Goal: Use online tool/utility: Utilize a website feature to perform a specific function

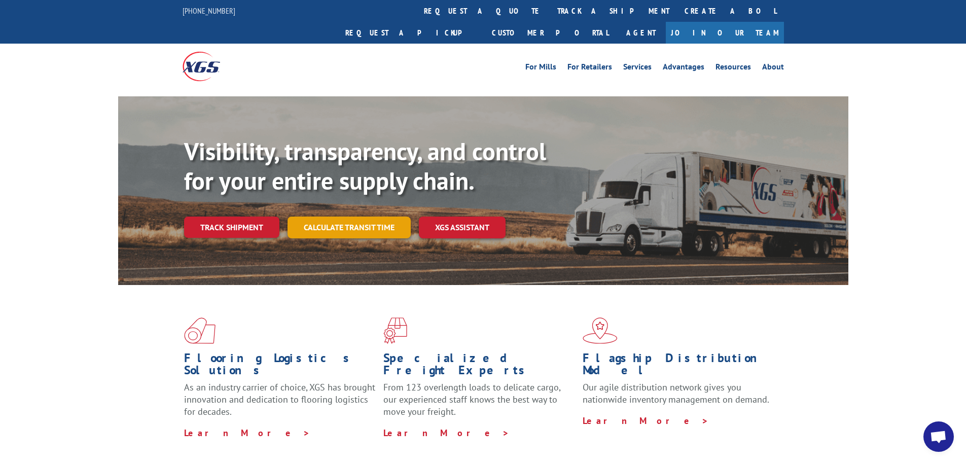
click at [347, 216] on link "Calculate transit time" at bounding box center [348, 227] width 123 height 22
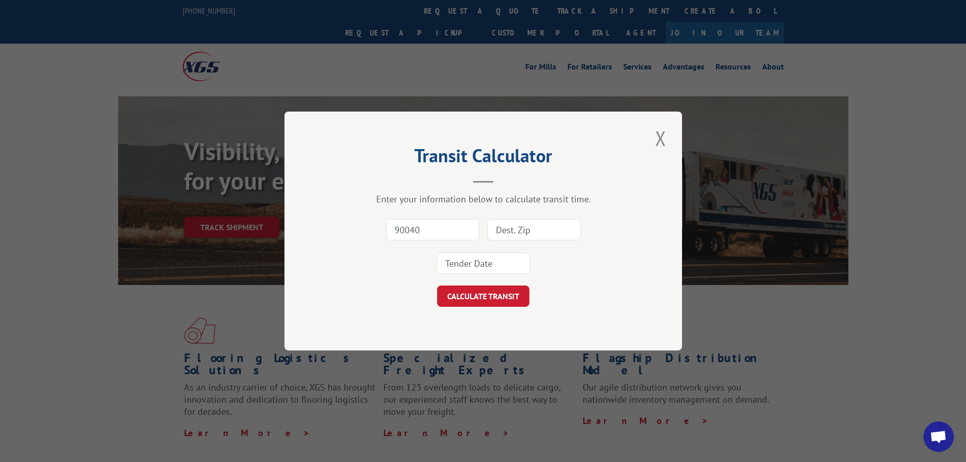
type input "90040"
type input "93921"
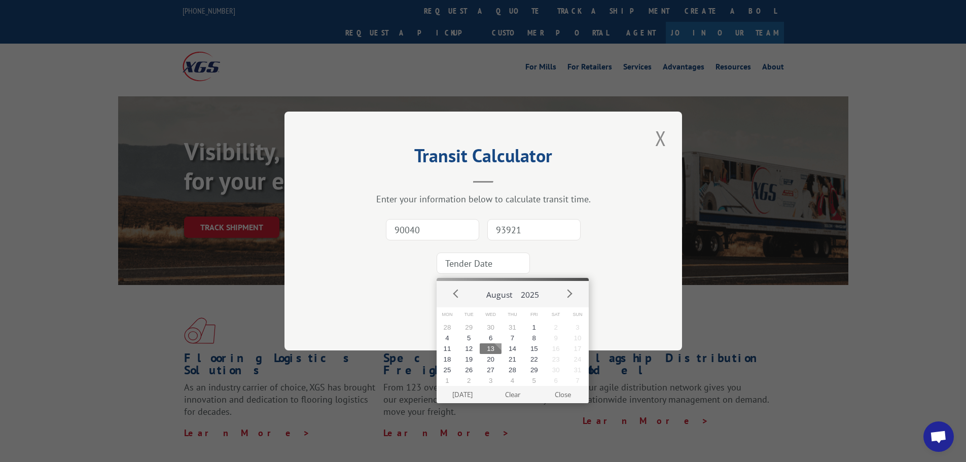
click at [507, 261] on input at bounding box center [482, 262] width 93 height 21
click at [445, 360] on button "18" at bounding box center [447, 359] width 22 height 11
type input "[DATE]"
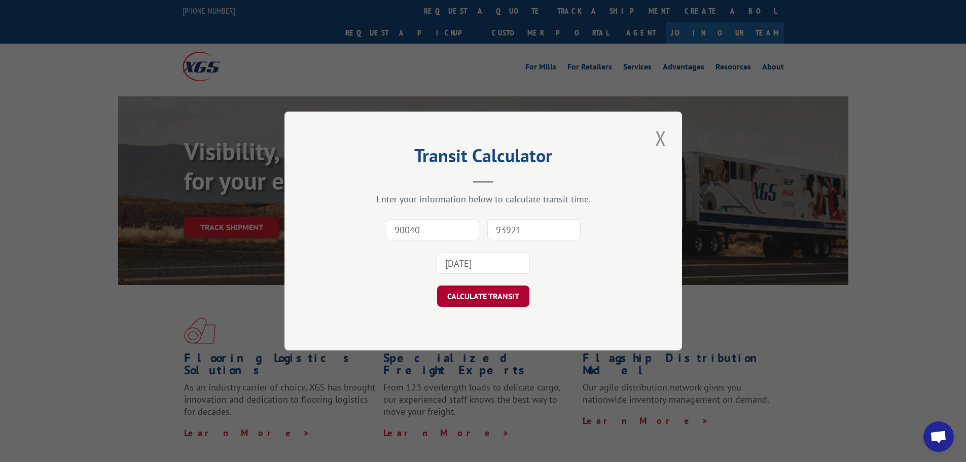
click at [471, 289] on button "CALCULATE TRANSIT" at bounding box center [483, 295] width 92 height 21
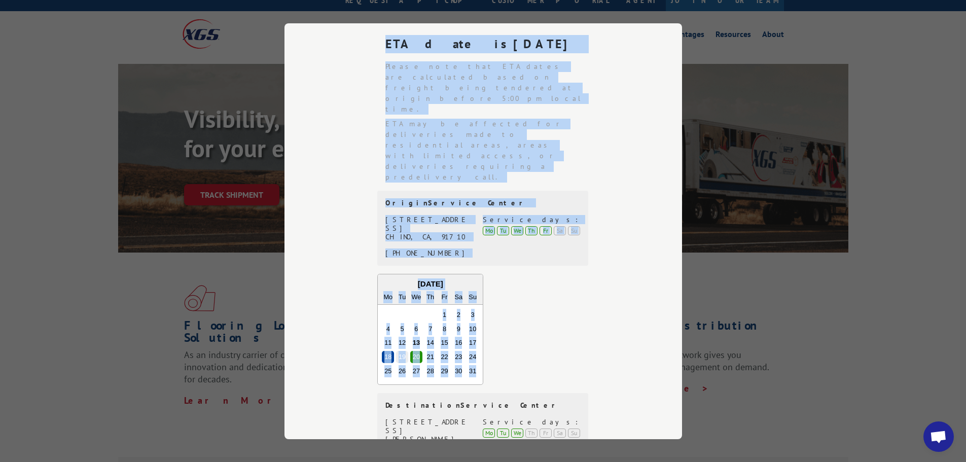
scroll to position [51, 0]
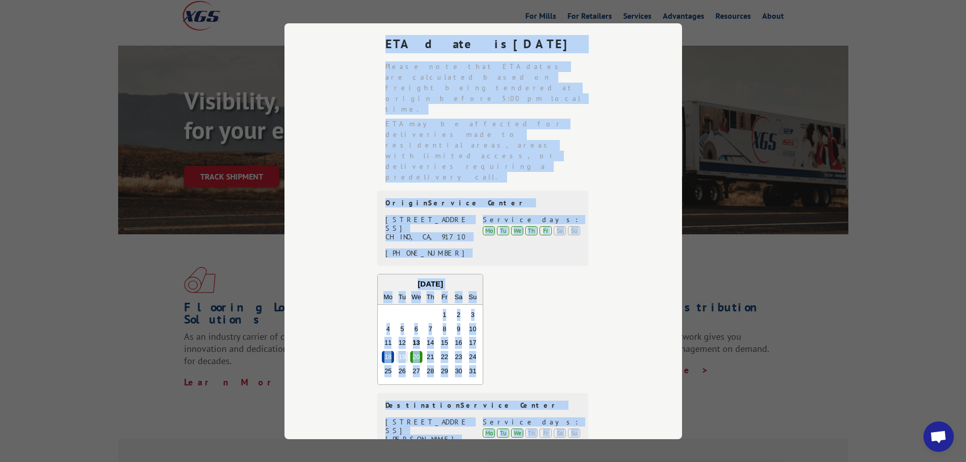
drag, startPoint x: 413, startPoint y: 63, endPoint x: 523, endPoint y: 405, distance: 359.4
click at [523, 405] on div "Transit Calculator Enter your information below to calculate transit time. 9004…" at bounding box center [482, 231] width 397 height 416
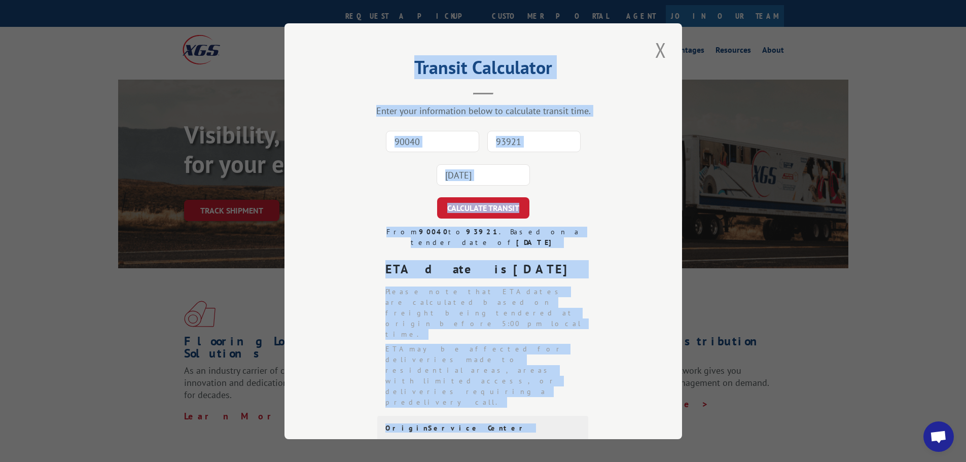
scroll to position [0, 0]
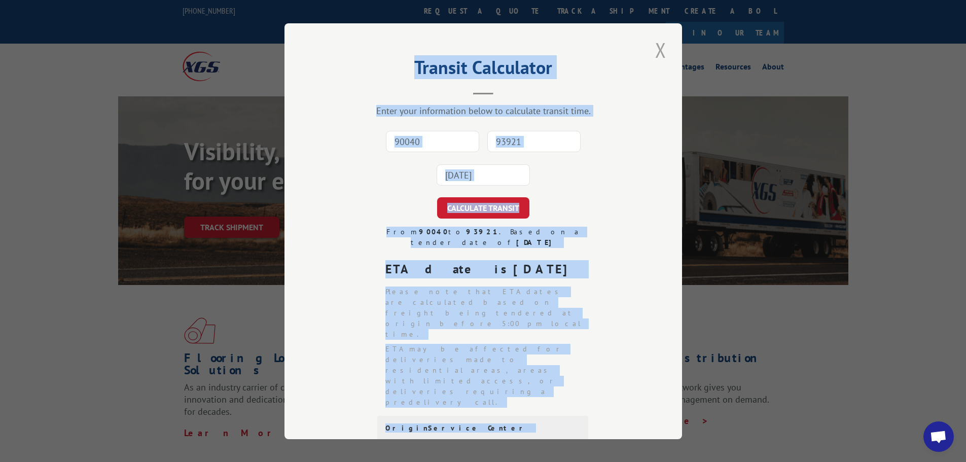
click at [656, 53] on button "Close modal" at bounding box center [660, 50] width 17 height 28
